Goal: Find specific page/section: Find specific page/section

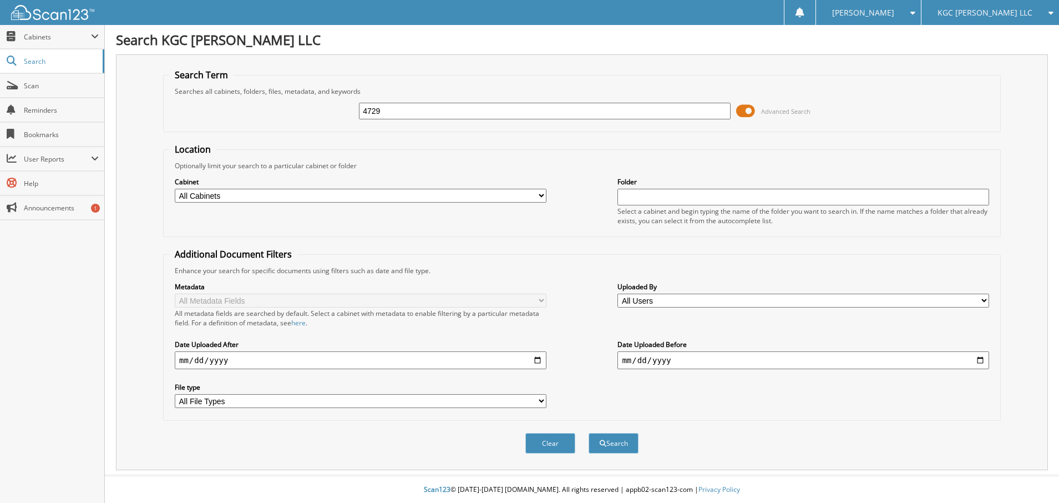
type input "4729"
click at [589, 433] on button "Search" at bounding box center [614, 443] width 50 height 21
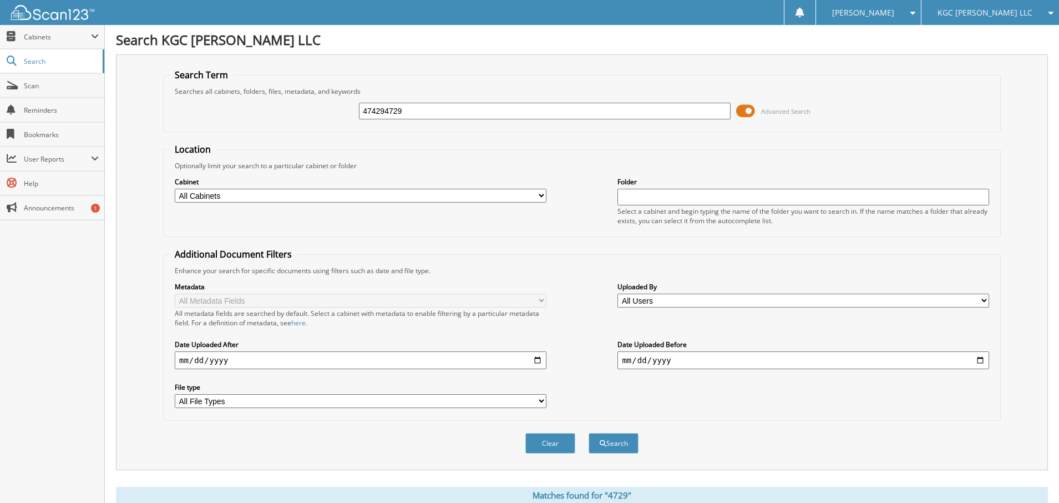
click at [427, 109] on input "474294729" at bounding box center [545, 111] width 372 height 17
type input "47429"
click at [589, 433] on button "Search" at bounding box center [614, 443] width 50 height 21
click at [915, 19] on div "[PERSON_NAME]" at bounding box center [869, 12] width 94 height 25
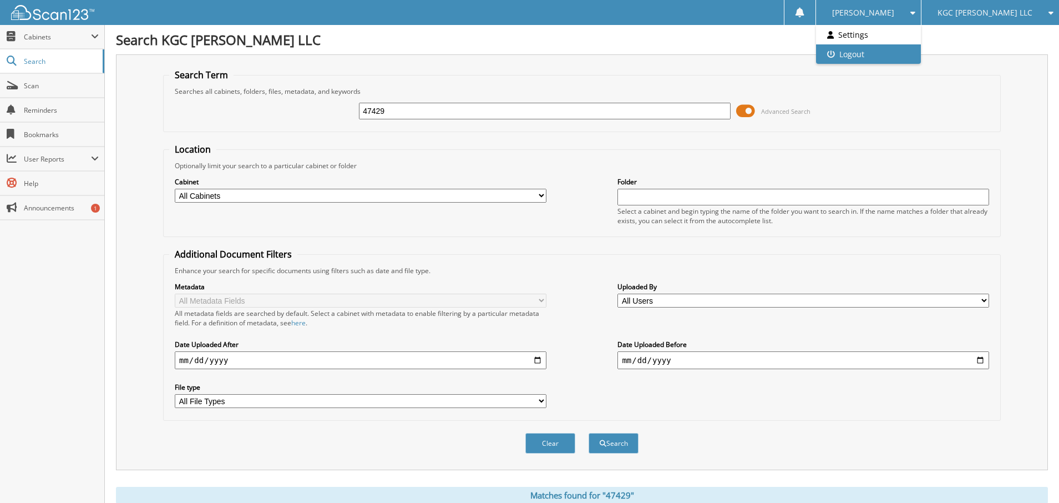
click at [919, 52] on link "Logout" at bounding box center [868, 53] width 105 height 19
